Goal: Obtain resource: Obtain resource

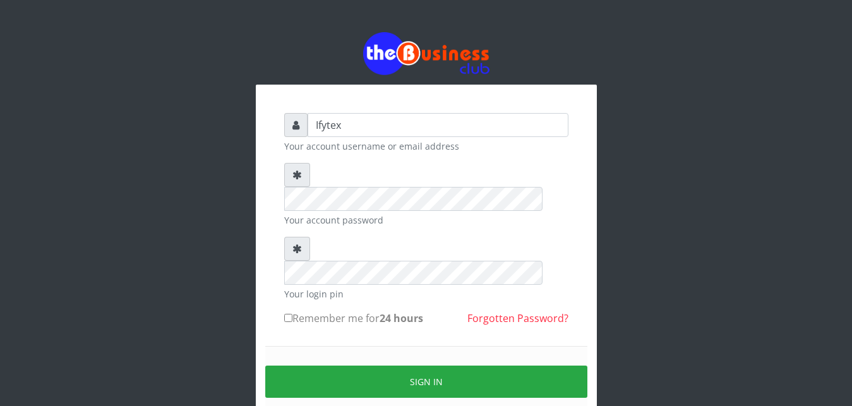
type input "Ifytex"
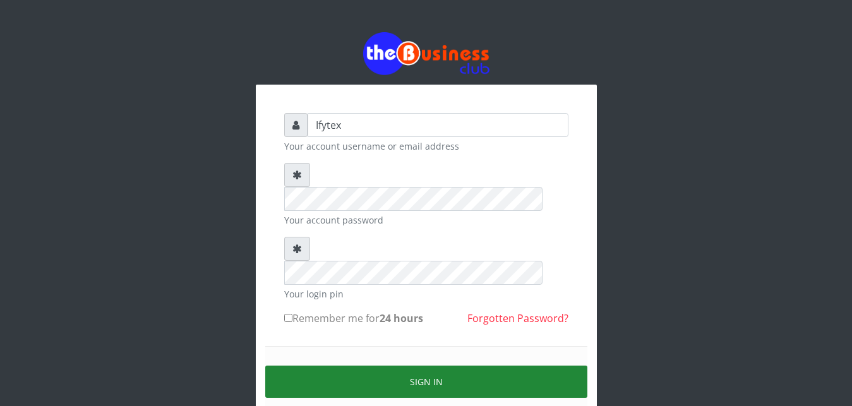
click at [381, 366] on button "Sign in" at bounding box center [426, 382] width 322 height 32
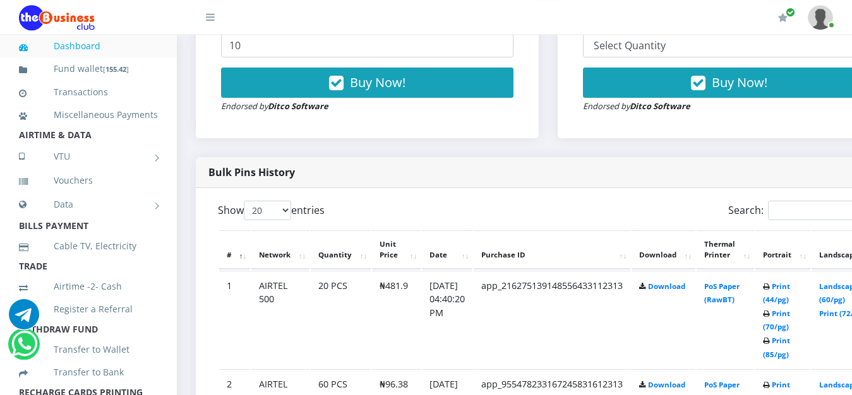
scroll to position [580, 0]
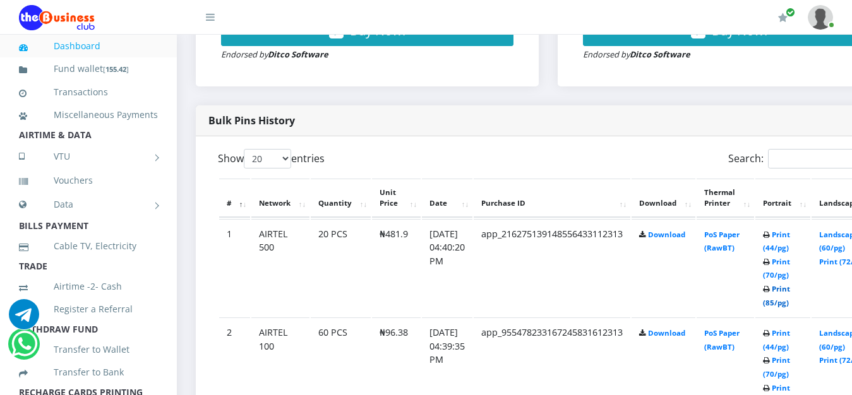
click at [790, 284] on link "Print (85/pg)" at bounding box center [776, 295] width 27 height 23
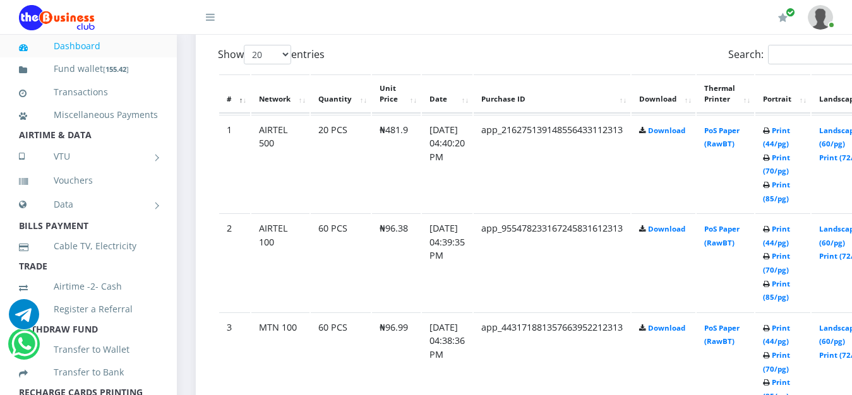
scroll to position [709, 0]
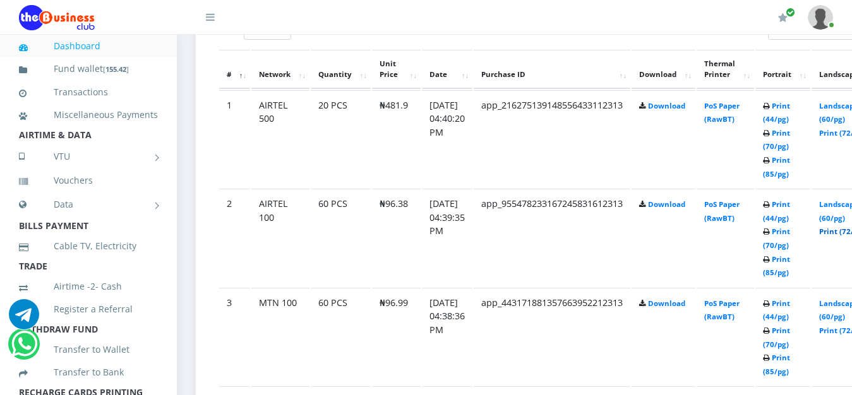
click at [847, 227] on link "Print (72/pg)" at bounding box center [842, 231] width 46 height 9
click at [842, 326] on link "Print (72/pg)" at bounding box center [842, 330] width 46 height 9
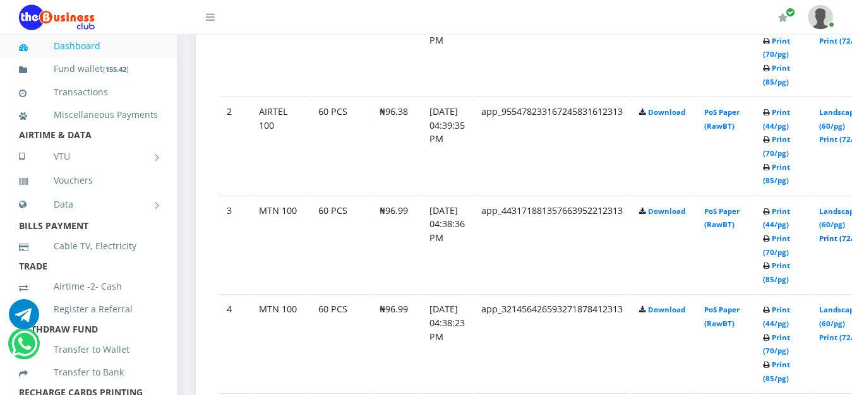
scroll to position [805, 0]
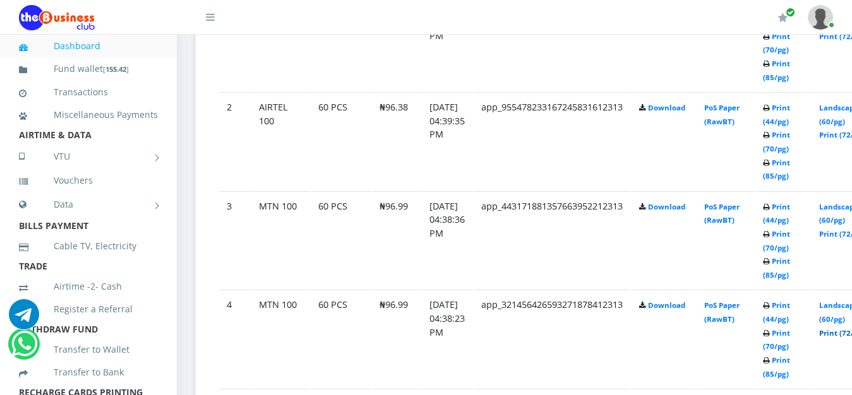
click at [845, 328] on link "Print (72/pg)" at bounding box center [842, 332] width 46 height 9
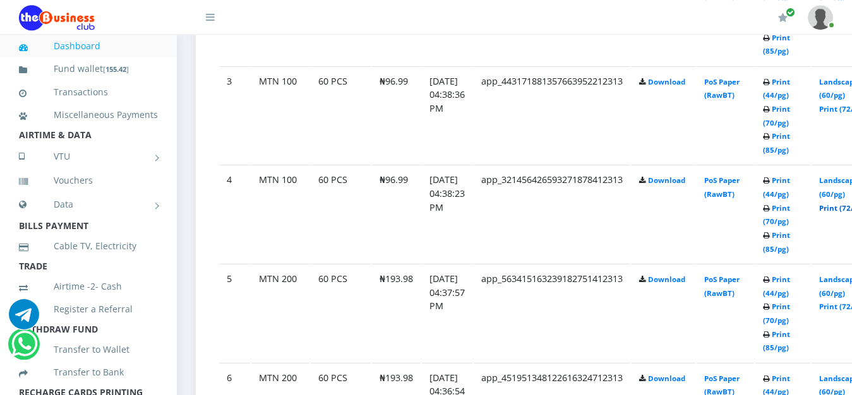
scroll to position [998, 0]
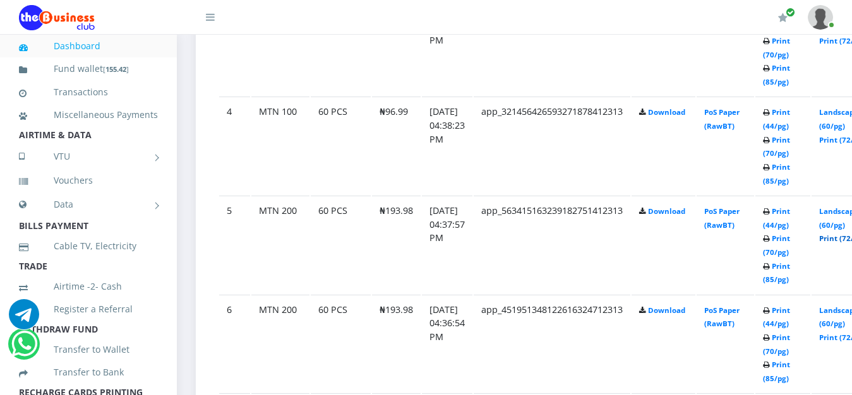
click at [840, 234] on link "Print (72/pg)" at bounding box center [842, 238] width 46 height 9
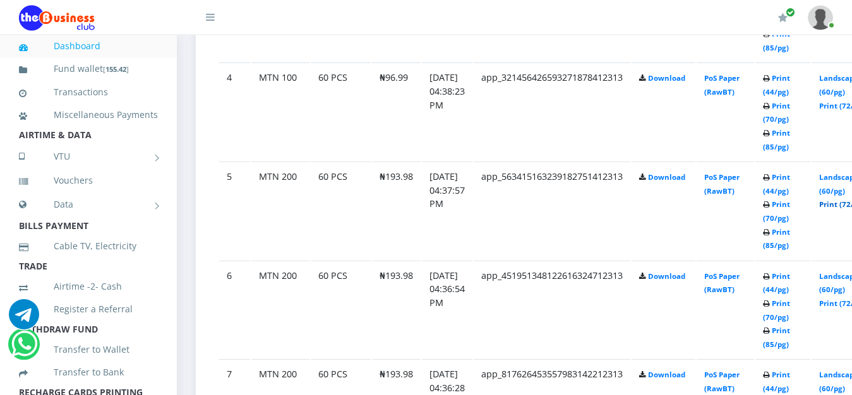
scroll to position [1063, 0]
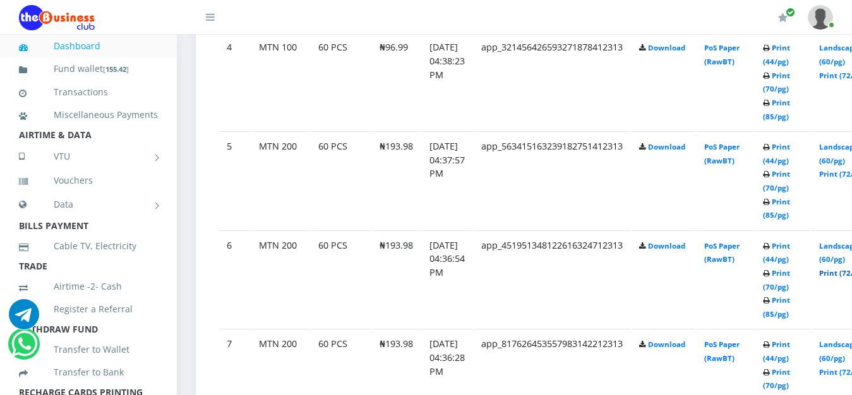
click at [846, 268] on link "Print (72/pg)" at bounding box center [842, 272] width 46 height 9
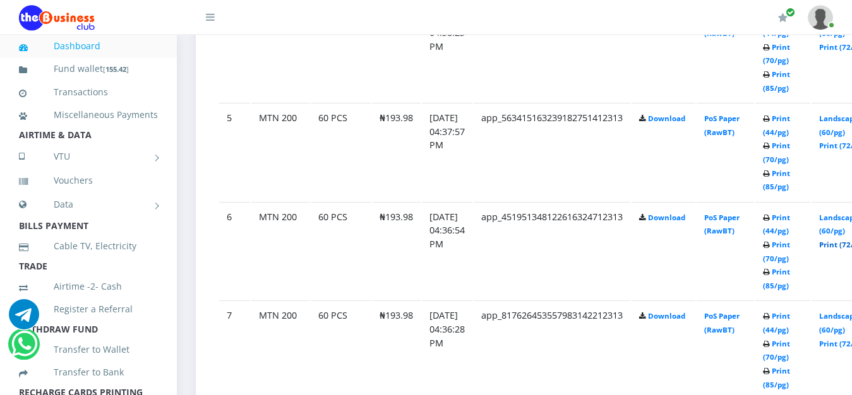
scroll to position [1127, 0]
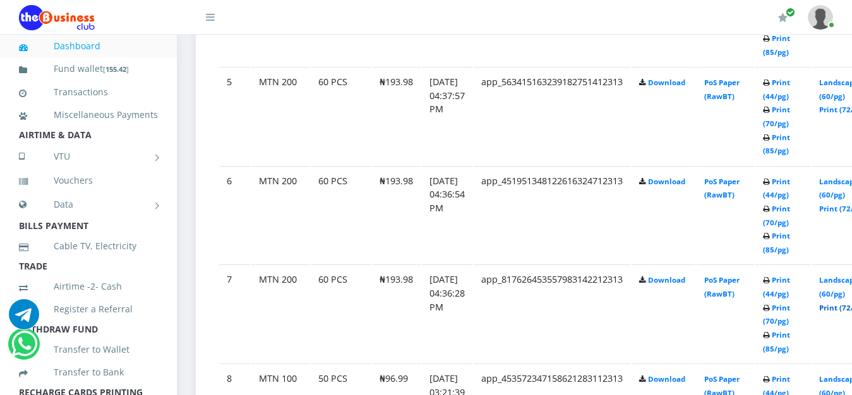
click at [847, 303] on link "Print (72/pg)" at bounding box center [842, 307] width 46 height 9
